Goal: Task Accomplishment & Management: Use online tool/utility

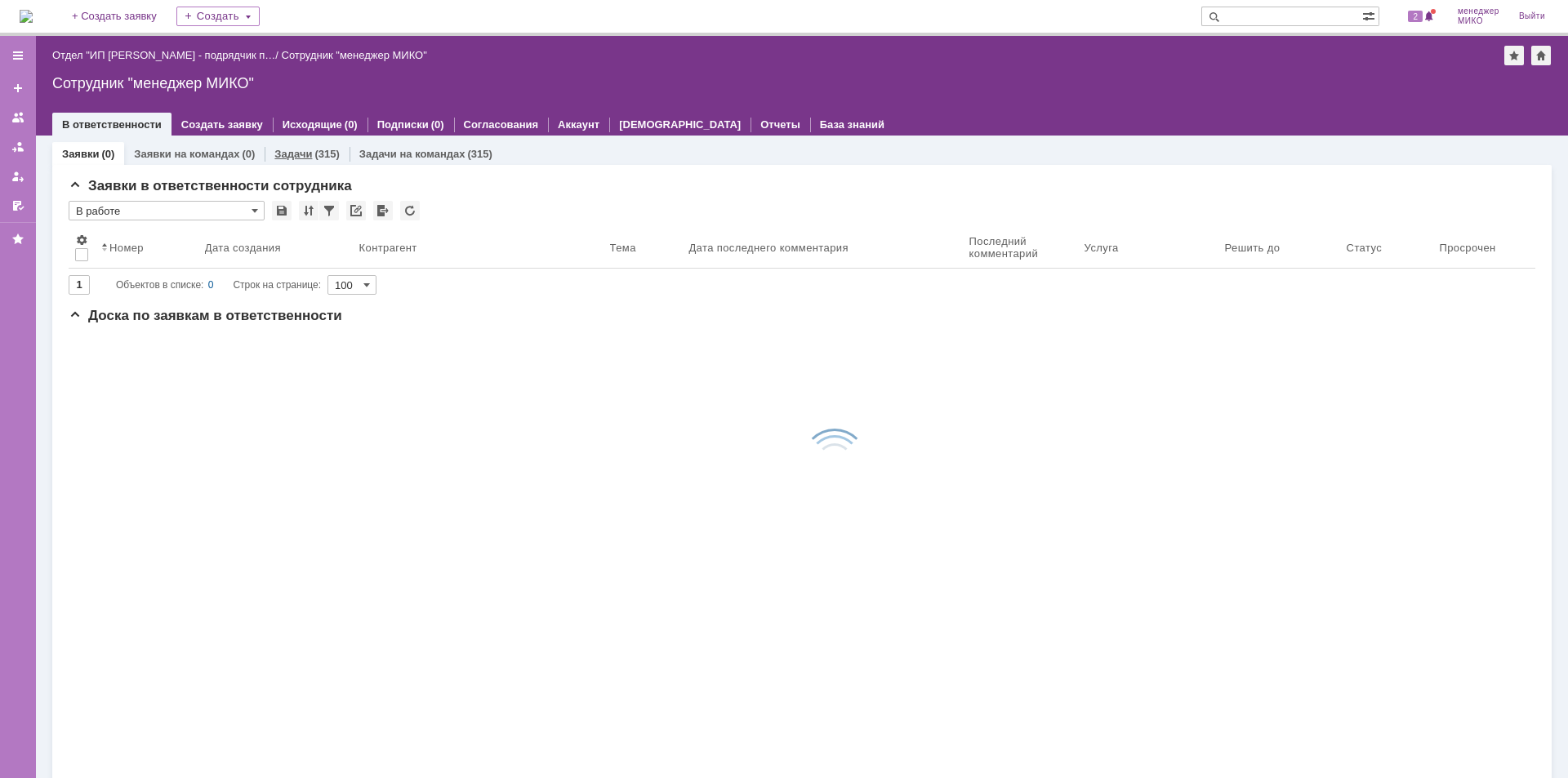
click at [295, 155] on link "Задачи" at bounding box center [293, 154] width 38 height 12
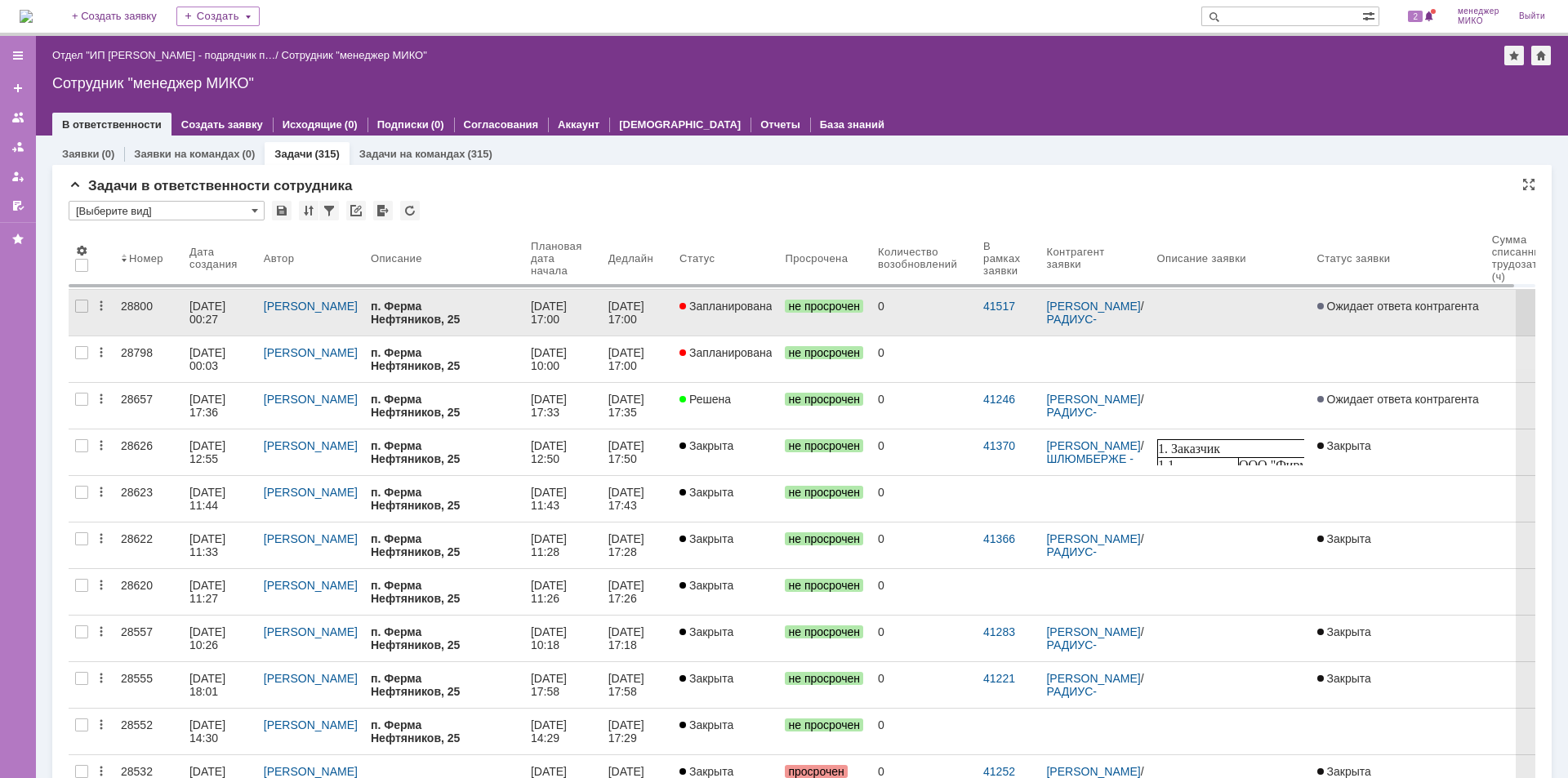
click at [140, 305] on div "28800" at bounding box center [148, 306] width 55 height 13
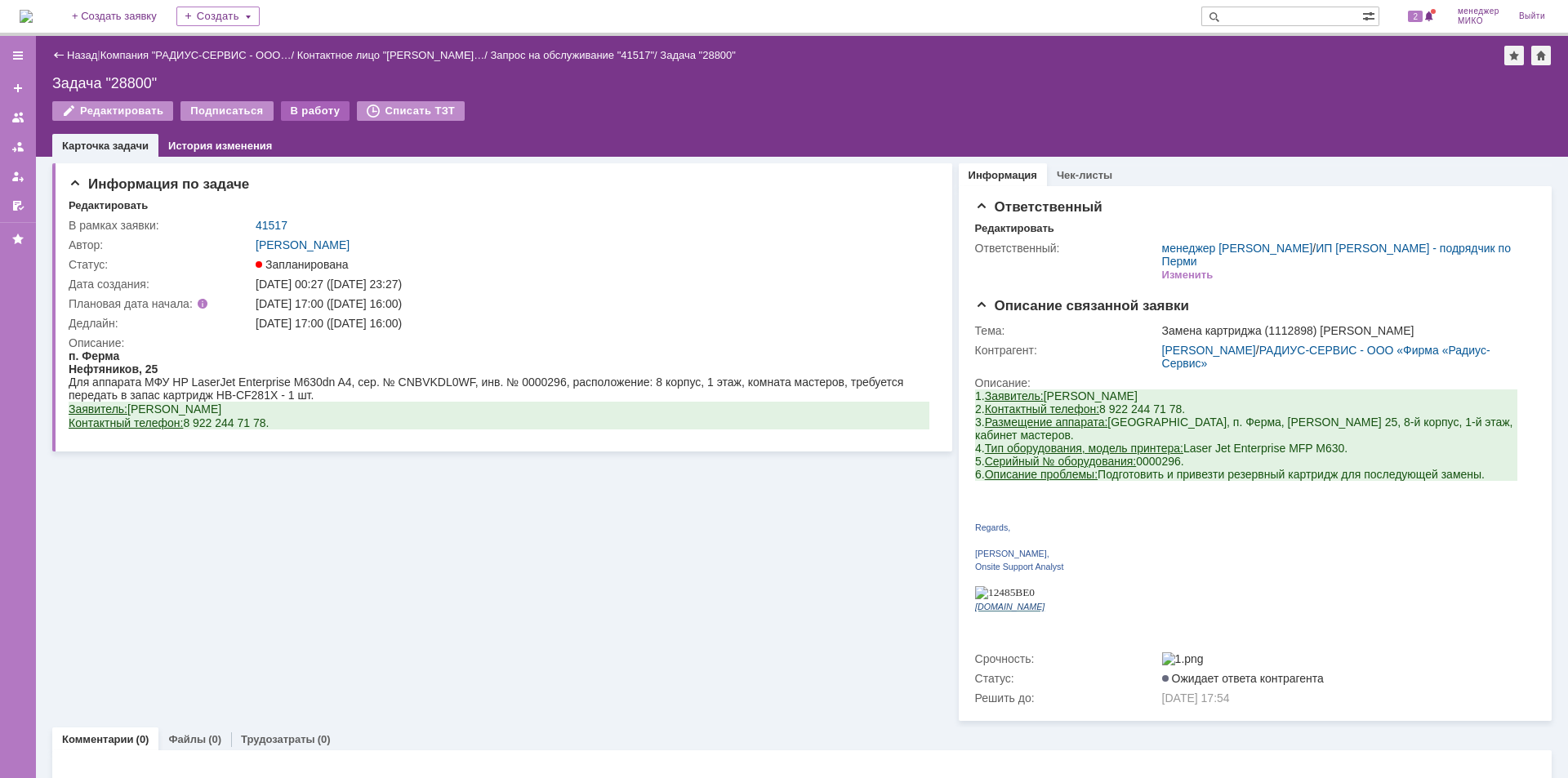
click at [325, 111] on div "В работу" at bounding box center [315, 111] width 69 height 19
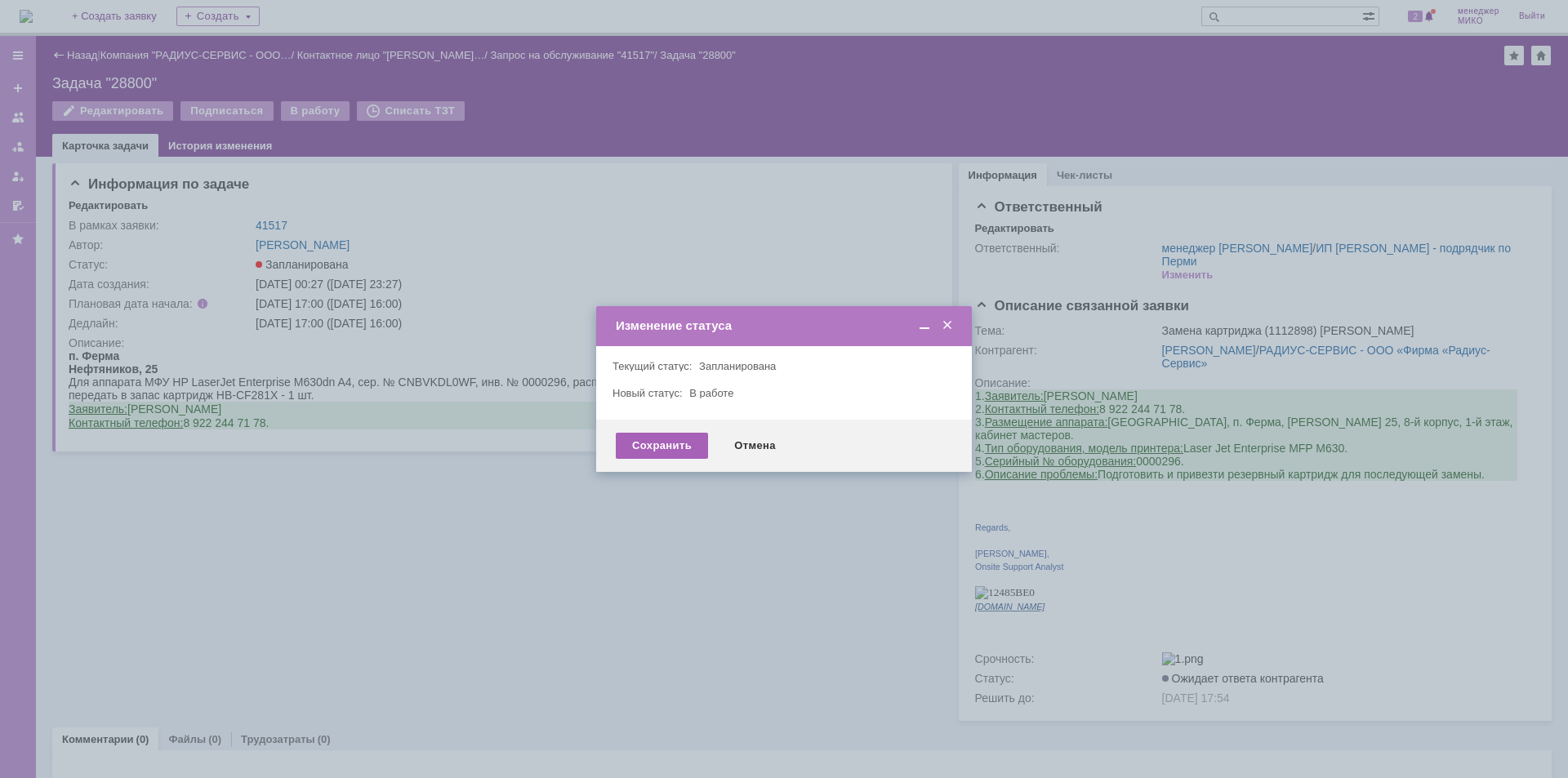
click at [637, 446] on div "Сохранить" at bounding box center [661, 446] width 92 height 26
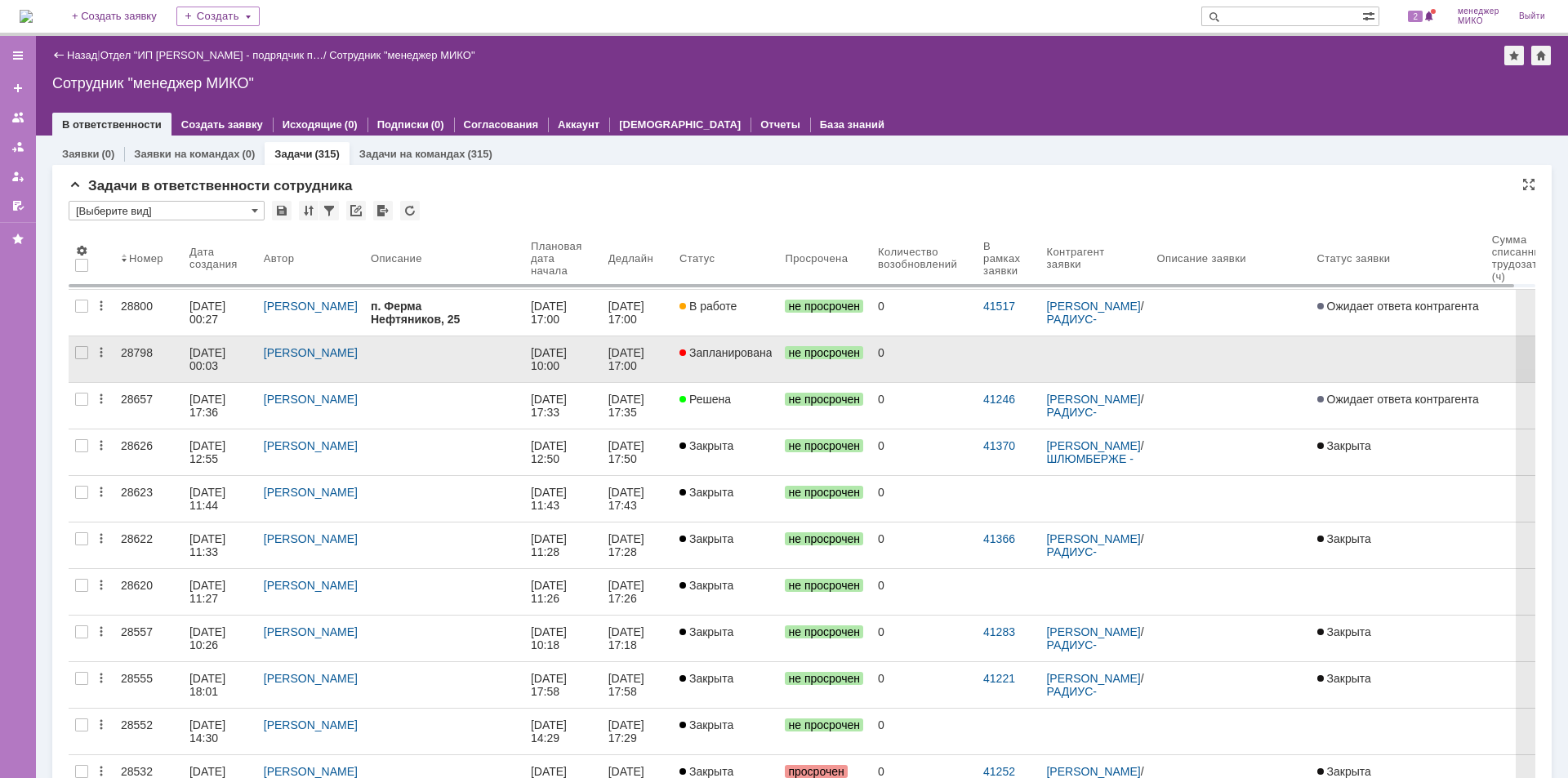
click at [125, 362] on link "28798" at bounding box center [148, 360] width 68 height 46
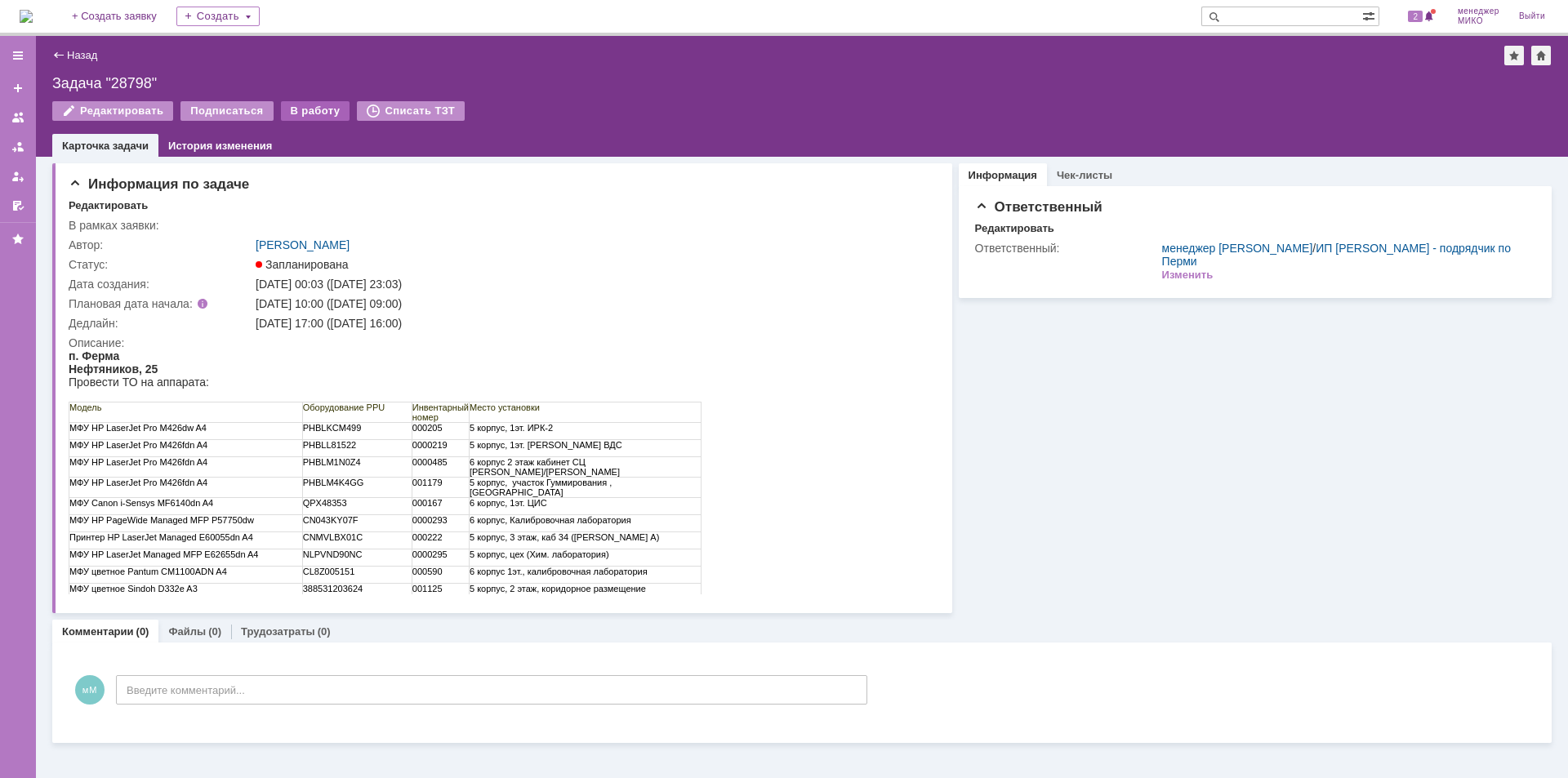
click at [312, 103] on div "В работу" at bounding box center [315, 111] width 69 height 19
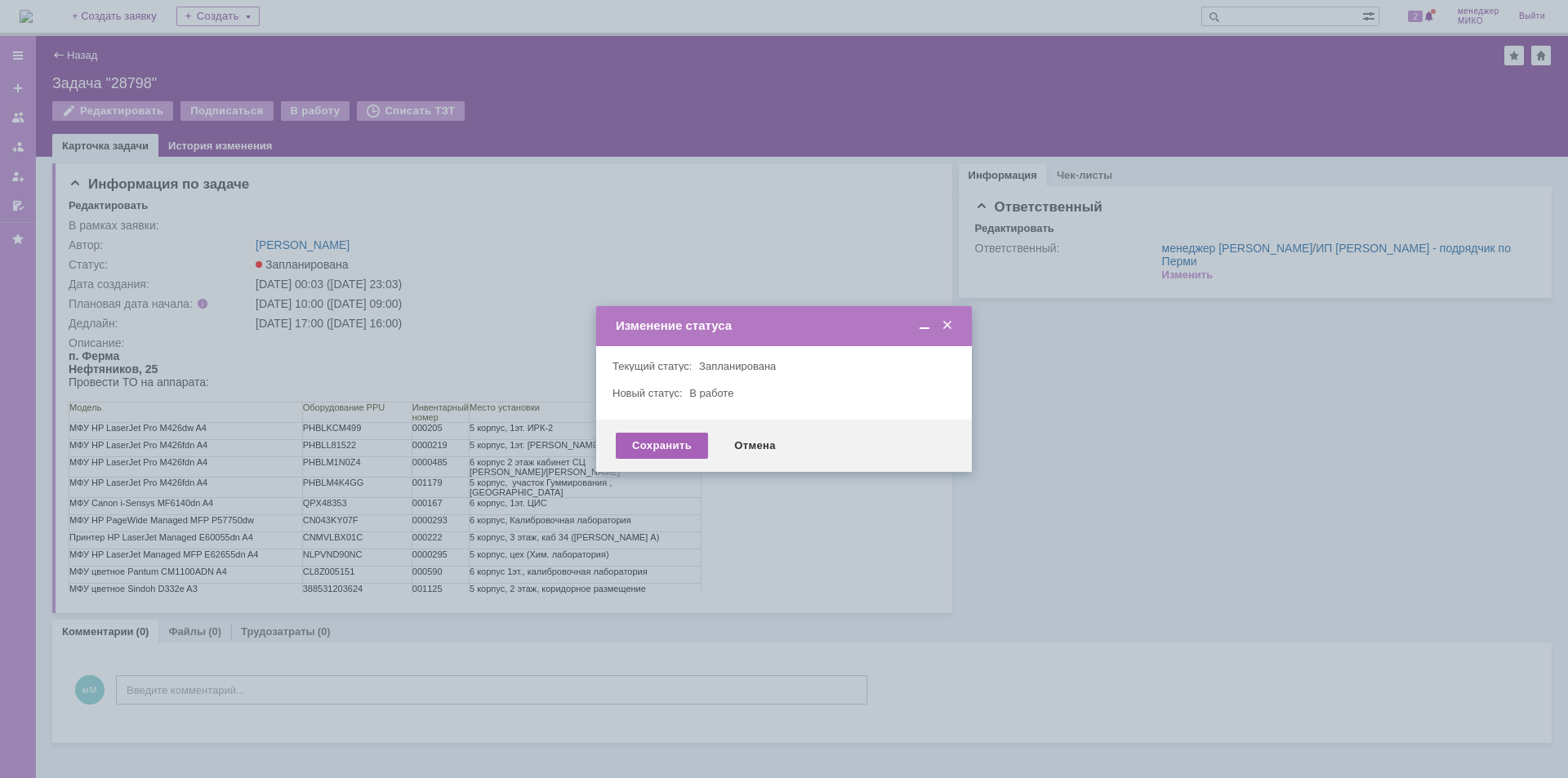
click at [697, 453] on div "Сохранить" at bounding box center [661, 446] width 92 height 26
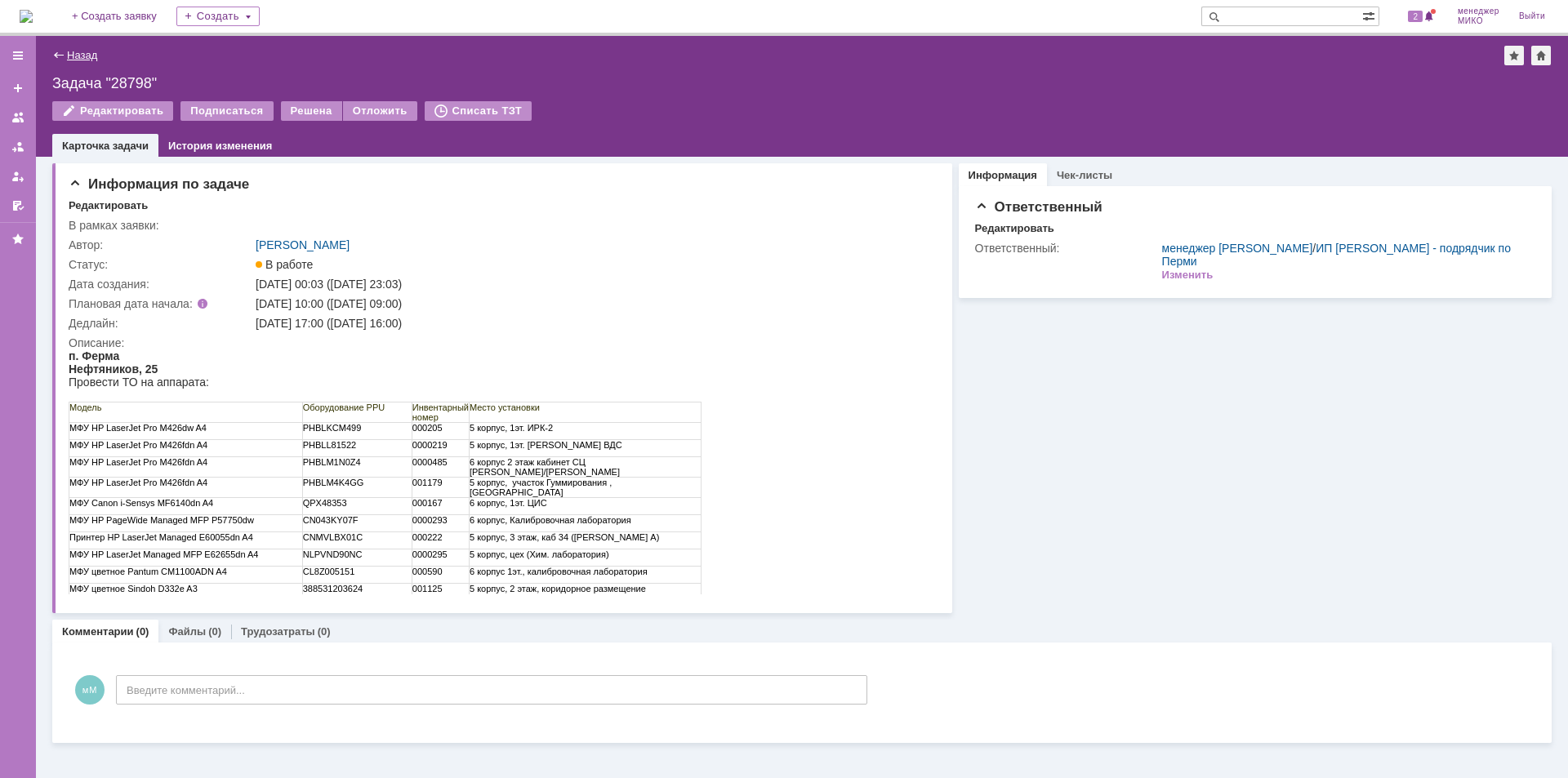
click at [71, 58] on link "Назад" at bounding box center [82, 55] width 30 height 12
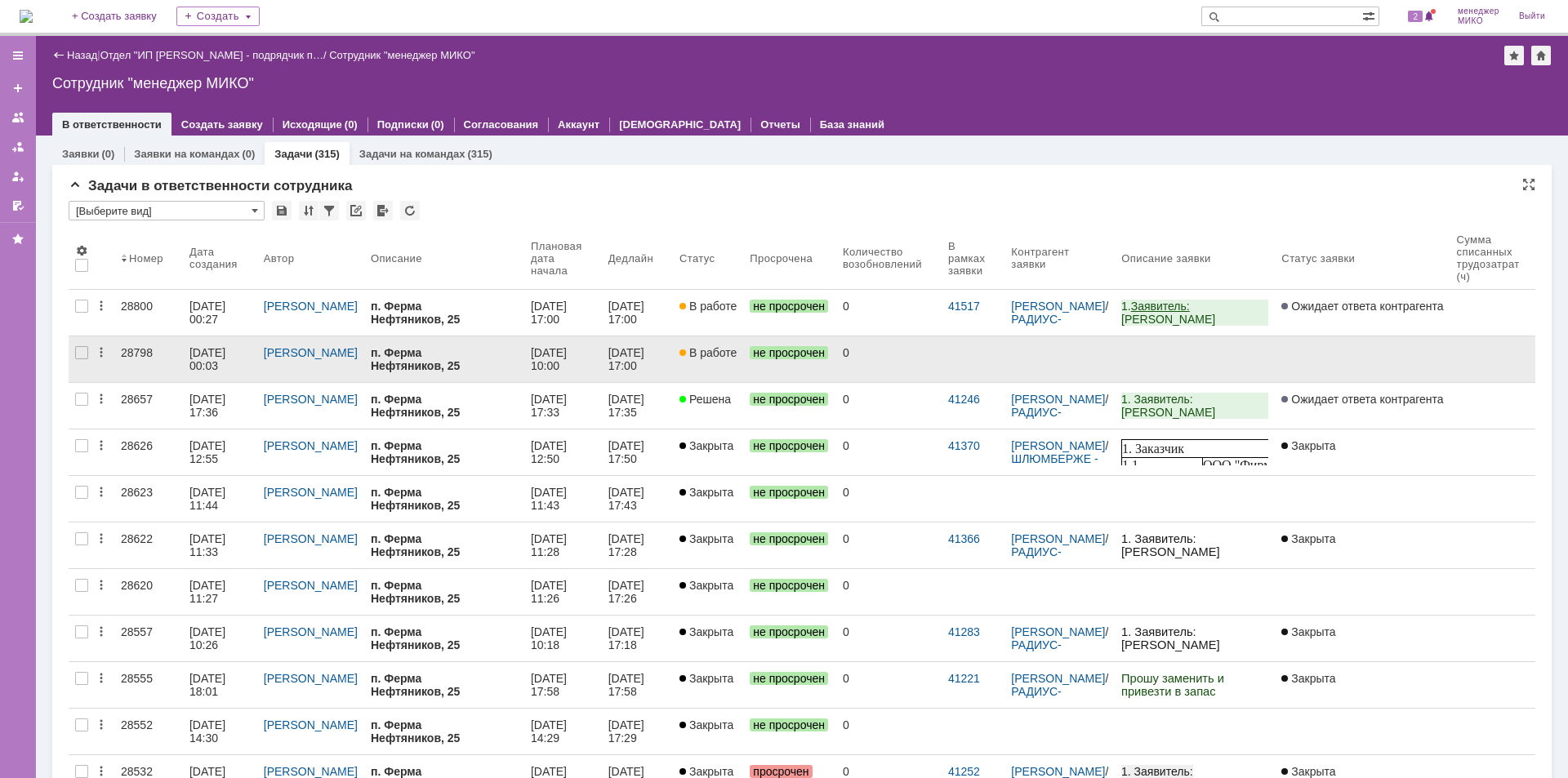
click at [140, 352] on div "28798" at bounding box center [148, 353] width 55 height 13
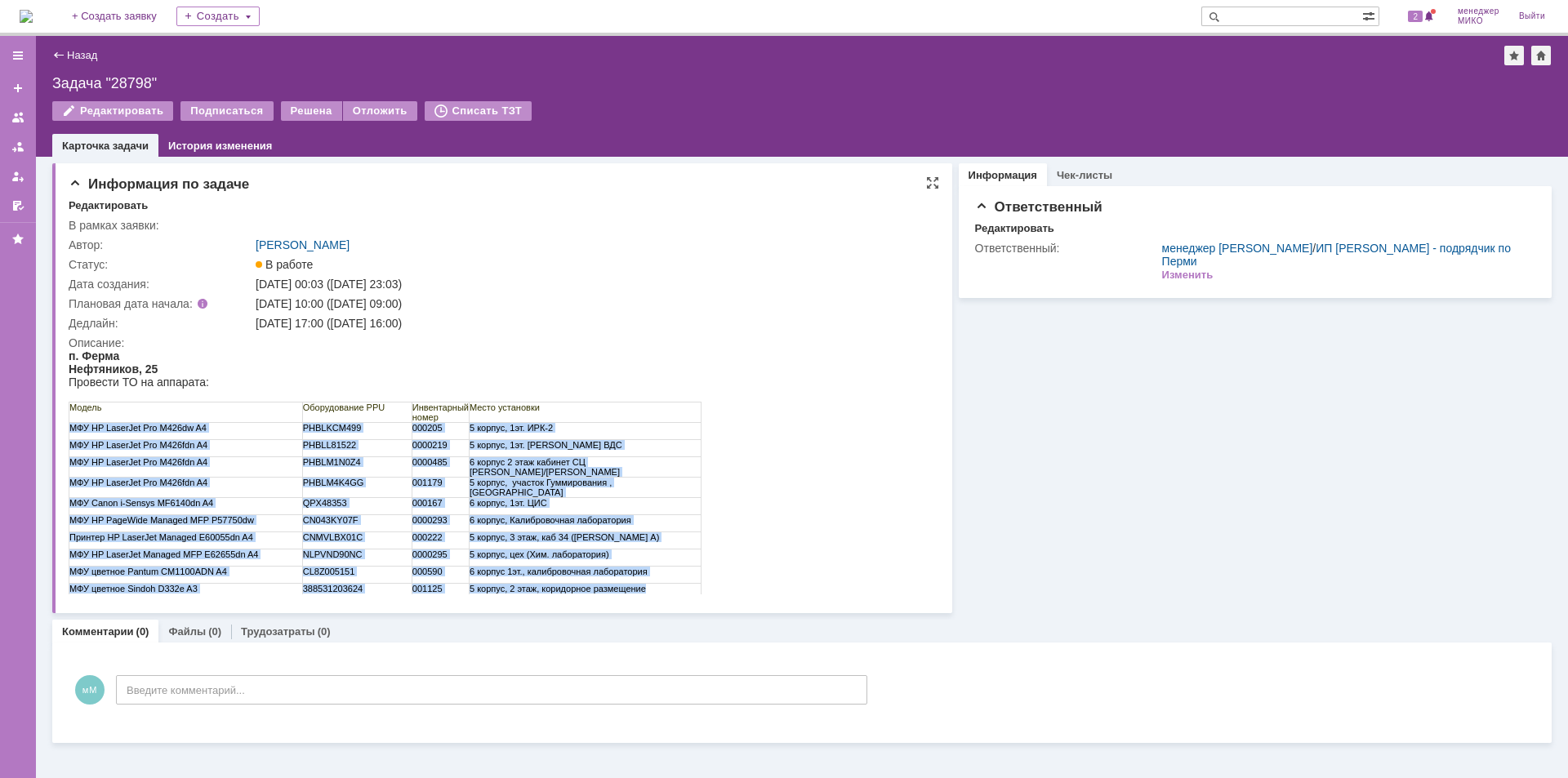
drag, startPoint x: 73, startPoint y: 427, endPoint x: 682, endPoint y: 584, distance: 628.9
click at [682, 584] on tbody "Модель Оборудование PPU Инвентарный номер Место установки МФУ HP LaserJet Pro M…" at bounding box center [385, 502] width 632 height 198
copy tbody "LOR IP DolorSit Ame C757ad E9 SEDDOEI803 734906 9 tempor, 3in. UTL-2 ETD MA Ali…"
